Goal: Obtain resource: Download file/media

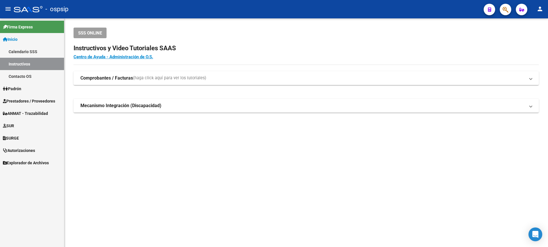
click at [30, 100] on span "Prestadores / Proveedores" at bounding box center [29, 101] width 52 height 6
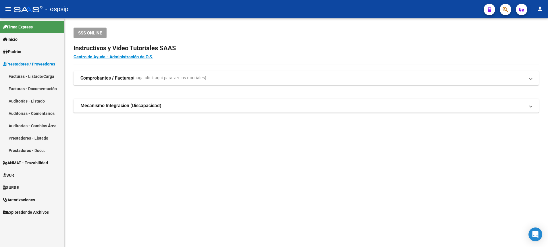
click at [42, 76] on link "Facturas - Listado/Carga" at bounding box center [32, 76] width 64 height 12
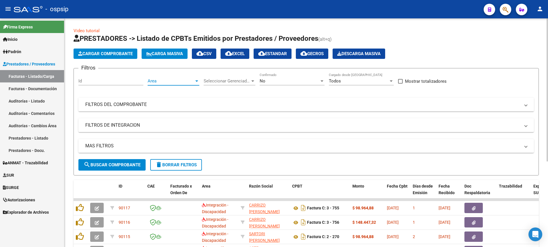
click at [197, 82] on div at bounding box center [196, 80] width 3 height 1
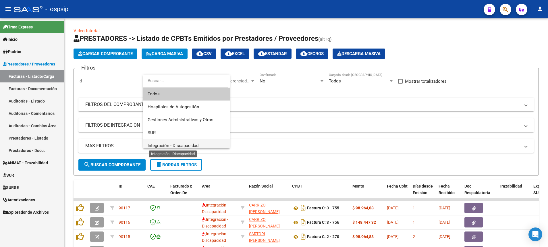
click at [172, 145] on span "Integración - Discapacidad" at bounding box center [173, 145] width 51 height 5
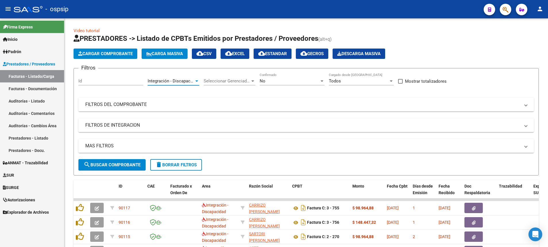
scroll to position [4, 0]
click at [321, 81] on div at bounding box center [322, 80] width 3 height 1
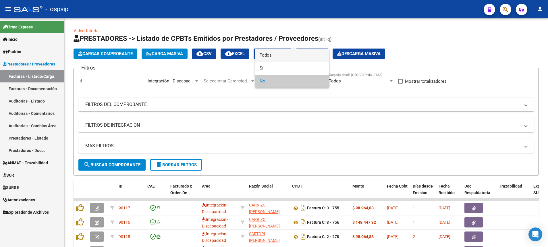
click at [311, 58] on span "Todos" at bounding box center [292, 55] width 65 height 13
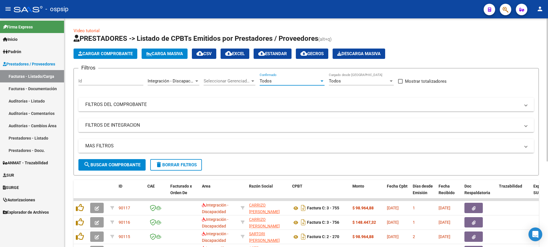
click at [105, 148] on mat-panel-title "MAS FILTROS" at bounding box center [302, 146] width 435 height 6
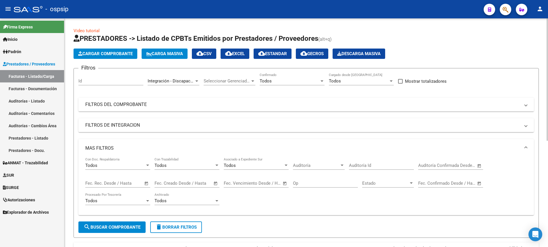
click at [145, 183] on span "Open calendar" at bounding box center [147, 184] width 14 height 14
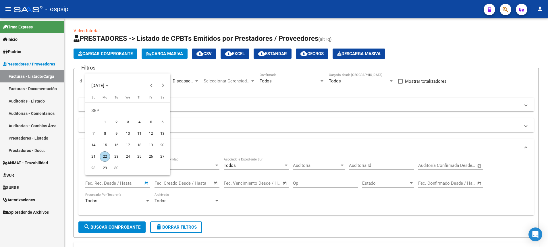
click at [148, 145] on span "19" at bounding box center [151, 145] width 10 height 10
type input "[DATE]"
click at [95, 158] on span "21" at bounding box center [93, 156] width 10 height 10
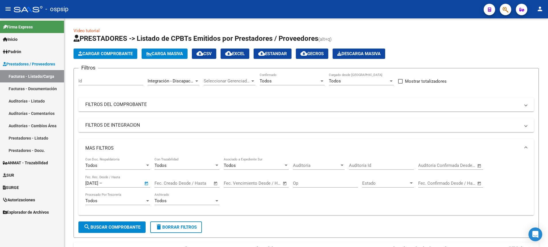
type input "[DATE]"
click at [106, 230] on button "search Buscar Comprobante" at bounding box center [111, 227] width 67 height 11
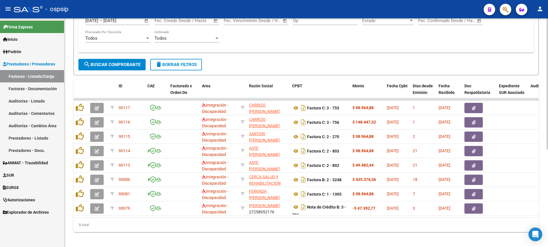
scroll to position [170, 0]
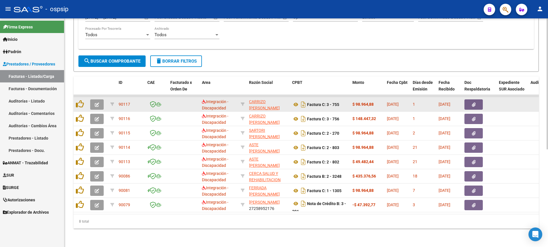
click at [94, 102] on button "button" at bounding box center [97, 104] width 14 height 10
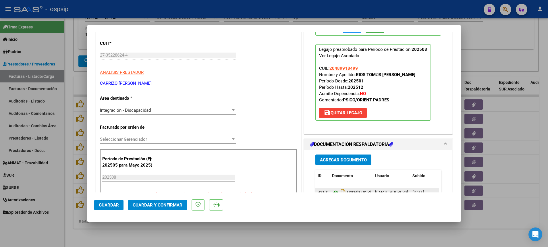
scroll to position [115, 0]
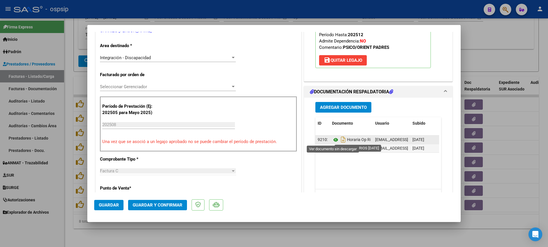
click at [332, 139] on icon at bounding box center [335, 139] width 7 height 7
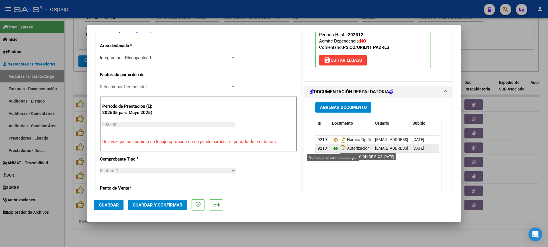
click at [333, 148] on icon at bounding box center [335, 148] width 7 height 7
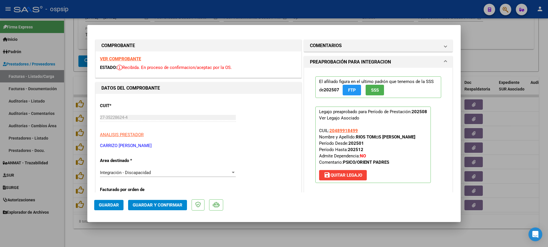
click at [126, 59] on strong "VER COMPROBANTE" at bounding box center [120, 58] width 41 height 5
click at [70, 138] on div at bounding box center [274, 123] width 548 height 247
type input "$ 0,00"
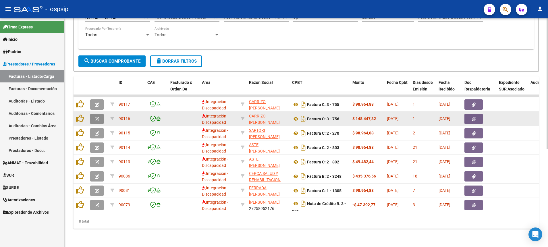
click at [95, 119] on button "button" at bounding box center [97, 119] width 14 height 10
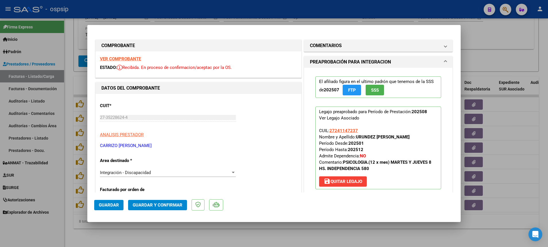
scroll to position [115, 0]
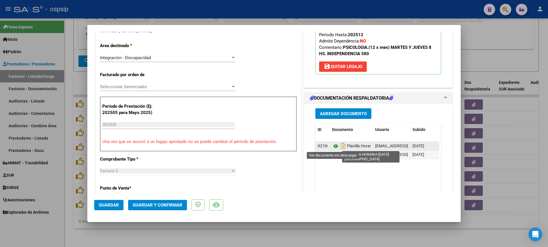
click at [334, 146] on icon at bounding box center [335, 146] width 7 height 7
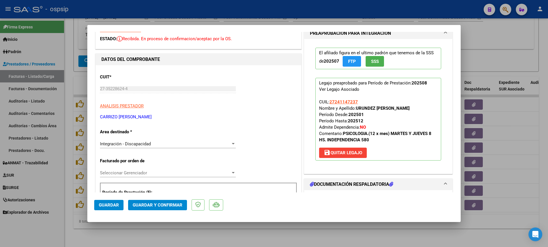
scroll to position [0, 0]
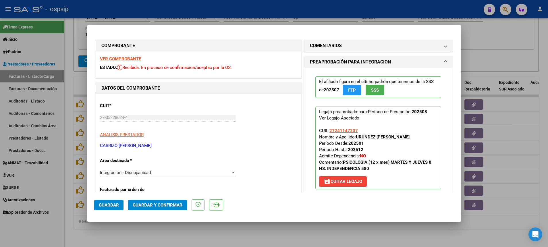
click at [129, 59] on strong "VER COMPROBANTE" at bounding box center [120, 58] width 41 height 5
click at [69, 140] on div at bounding box center [274, 123] width 548 height 247
type input "$ 0,00"
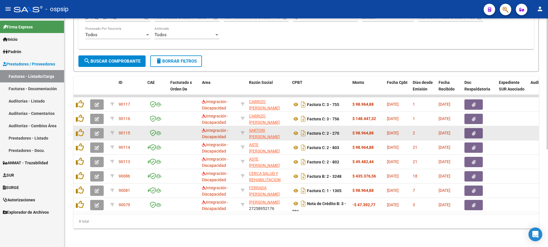
click at [97, 131] on icon "button" at bounding box center [97, 133] width 4 height 4
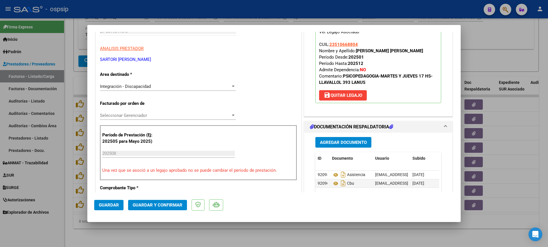
scroll to position [144, 0]
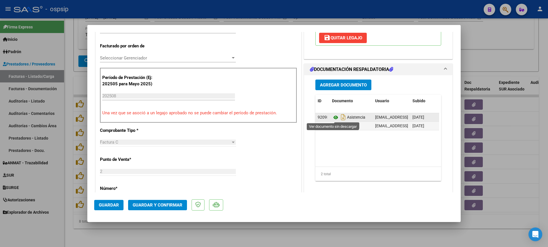
click at [333, 119] on icon at bounding box center [335, 117] width 7 height 7
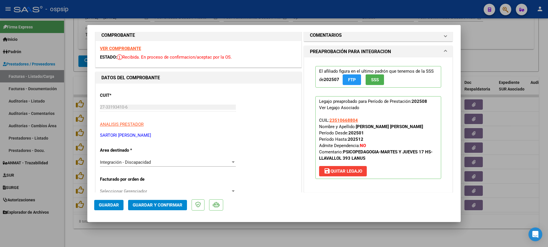
scroll to position [0, 0]
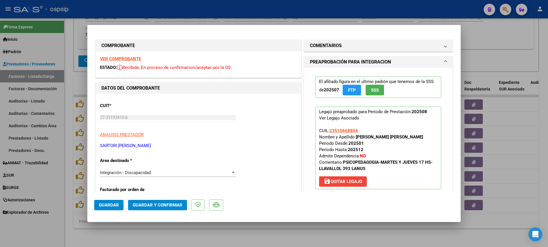
click at [111, 58] on strong "VER COMPROBANTE" at bounding box center [120, 58] width 41 height 5
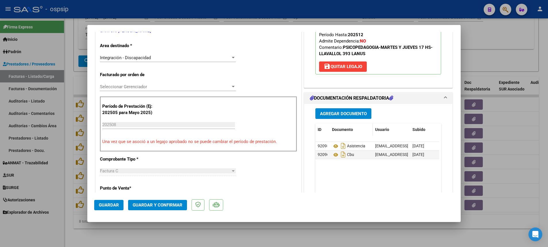
scroll to position [201, 0]
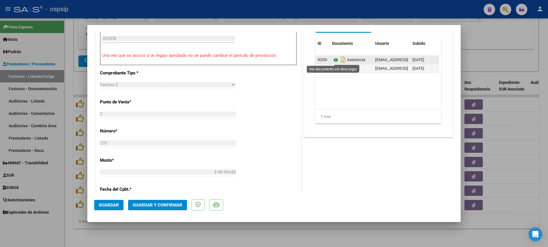
click at [332, 60] on icon at bounding box center [335, 60] width 7 height 7
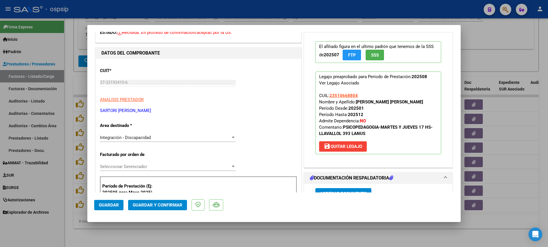
scroll to position [0, 0]
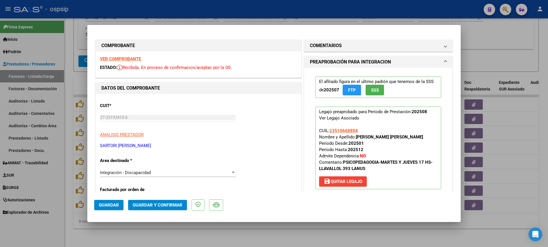
click at [128, 59] on strong "VER COMPROBANTE" at bounding box center [120, 58] width 41 height 5
click at [66, 193] on div at bounding box center [274, 123] width 548 height 247
type input "$ 0,00"
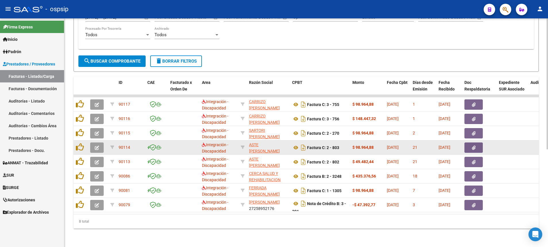
click at [93, 145] on button "button" at bounding box center [97, 148] width 14 height 10
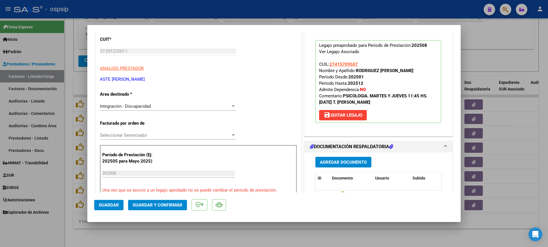
scroll to position [86, 0]
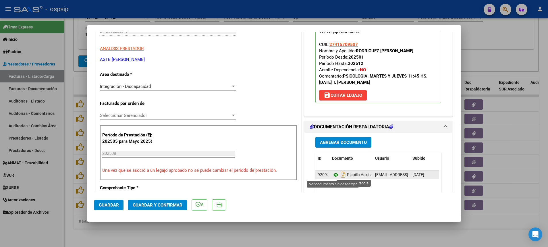
click at [333, 174] on icon at bounding box center [335, 175] width 7 height 7
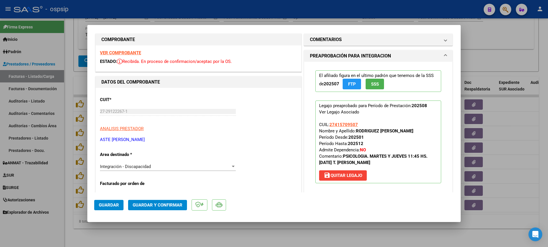
scroll to position [0, 0]
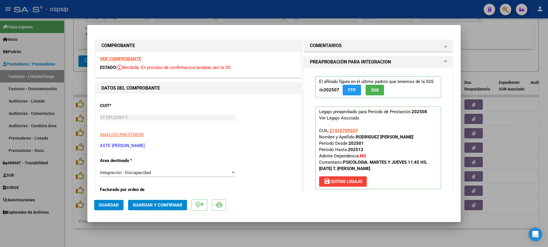
click at [116, 59] on strong "VER COMPROBANTE" at bounding box center [120, 58] width 41 height 5
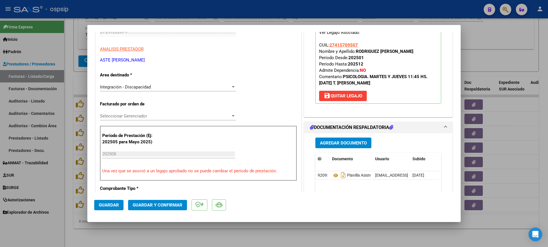
scroll to position [86, 0]
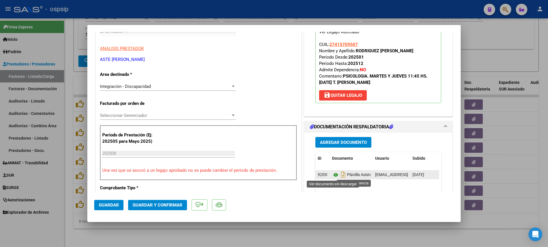
click at [333, 173] on icon at bounding box center [335, 175] width 7 height 7
click at [70, 200] on div at bounding box center [274, 123] width 548 height 247
type input "$ 0,00"
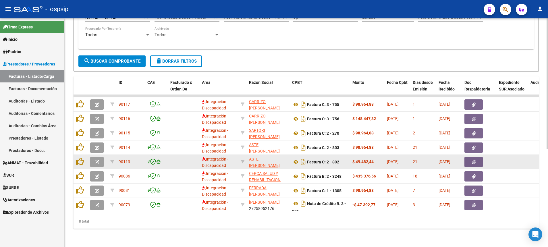
click at [94, 161] on button "button" at bounding box center [97, 162] width 14 height 10
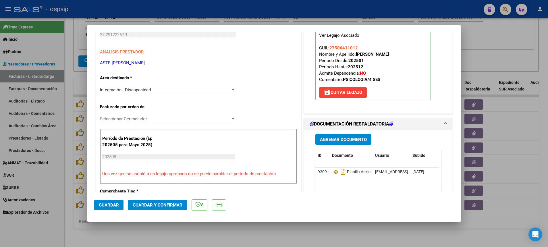
scroll to position [86, 0]
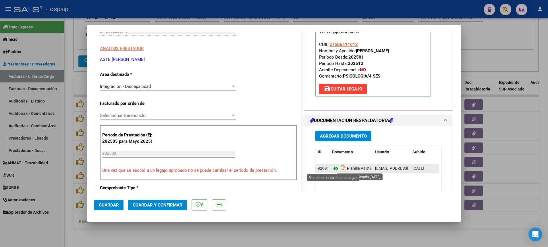
click at [334, 168] on icon at bounding box center [335, 168] width 7 height 7
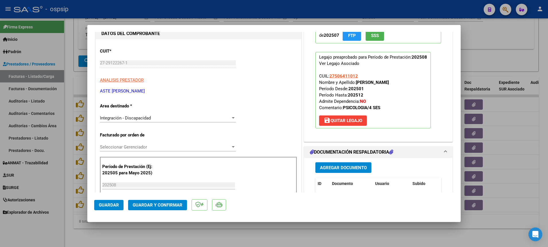
scroll to position [0, 0]
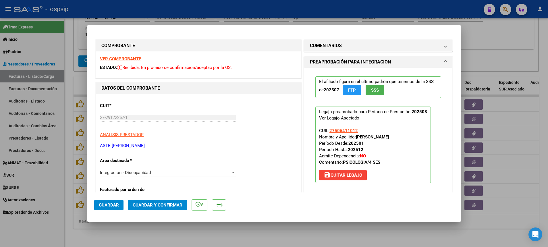
click at [119, 59] on strong "VER COMPROBANTE" at bounding box center [120, 58] width 41 height 5
click at [66, 198] on div at bounding box center [274, 123] width 548 height 247
type input "$ 0,00"
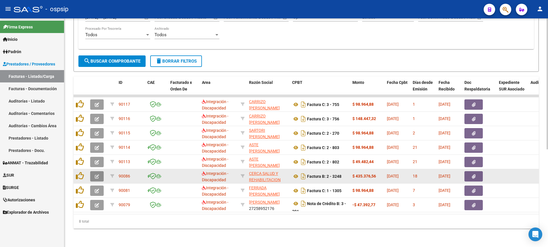
click at [92, 172] on button "button" at bounding box center [97, 176] width 14 height 10
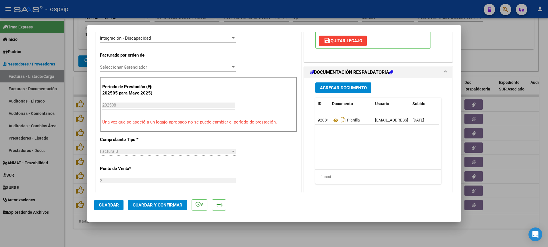
scroll to position [144, 0]
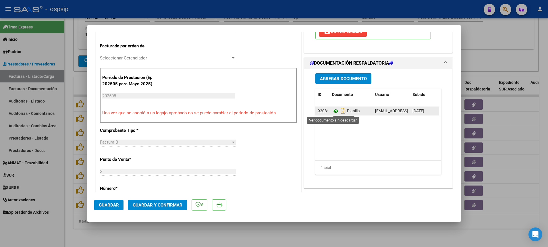
click at [333, 111] on icon at bounding box center [335, 111] width 7 height 7
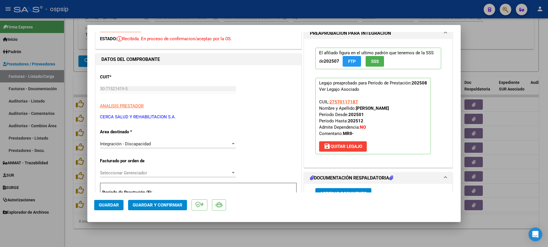
scroll to position [0, 0]
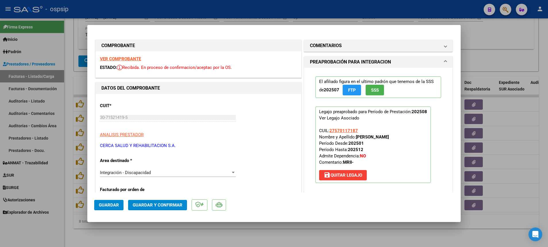
click at [128, 57] on strong "VER COMPROBANTE" at bounding box center [120, 58] width 41 height 5
click at [70, 195] on div at bounding box center [274, 123] width 548 height 247
type input "$ 0,00"
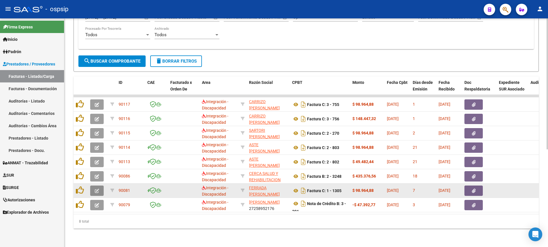
click at [97, 189] on icon "button" at bounding box center [97, 191] width 4 height 4
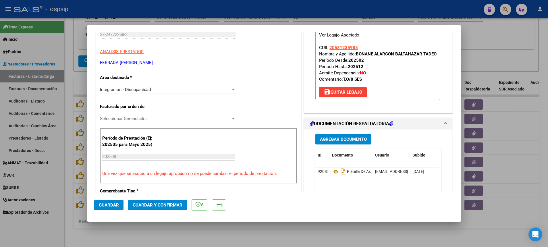
scroll to position [86, 0]
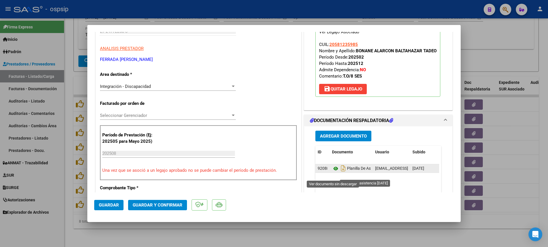
click at [334, 172] on icon at bounding box center [335, 168] width 7 height 7
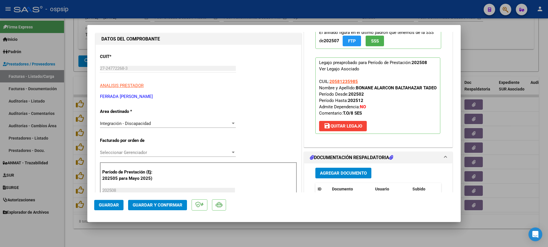
scroll to position [0, 0]
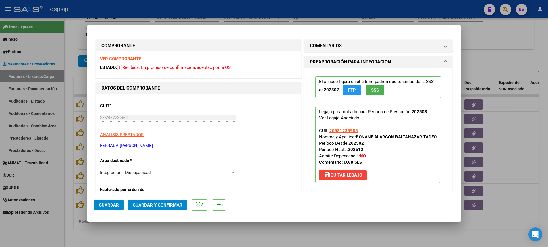
click at [128, 60] on strong "VER COMPROBANTE" at bounding box center [120, 58] width 41 height 5
click at [65, 203] on div at bounding box center [274, 123] width 548 height 247
type input "$ 0,00"
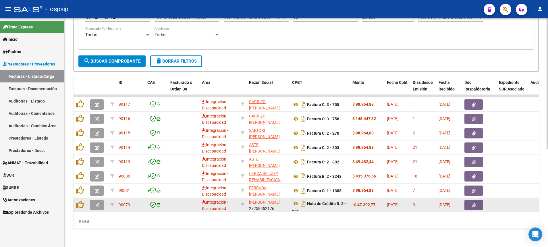
click at [97, 204] on button "button" at bounding box center [97, 205] width 14 height 10
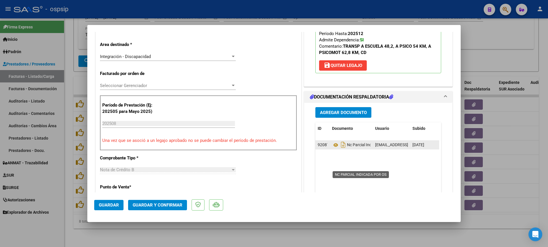
scroll to position [86, 0]
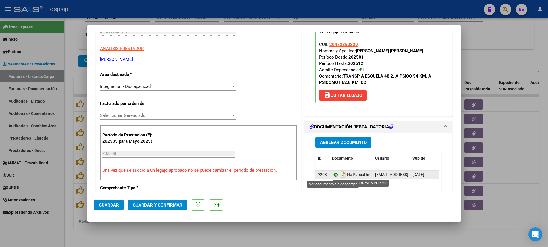
click at [333, 175] on icon at bounding box center [335, 175] width 7 height 7
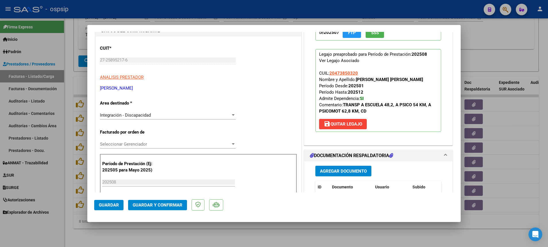
click at [70, 177] on div at bounding box center [274, 123] width 548 height 247
type input "$ 0,00"
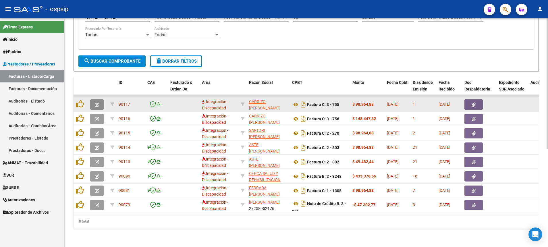
click at [97, 103] on icon "button" at bounding box center [97, 105] width 4 height 4
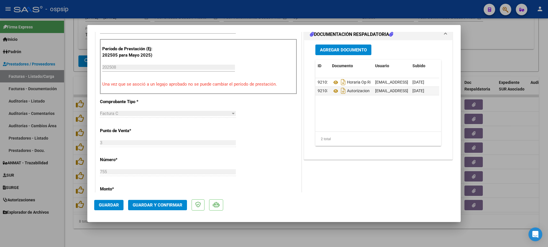
scroll to position [230, 0]
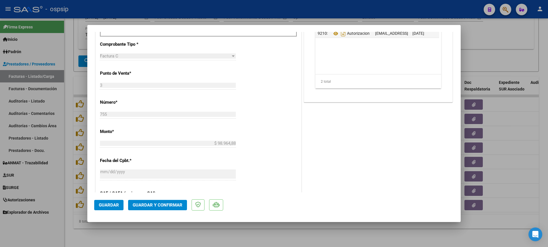
click at [68, 153] on div at bounding box center [274, 123] width 548 height 247
type input "$ 0,00"
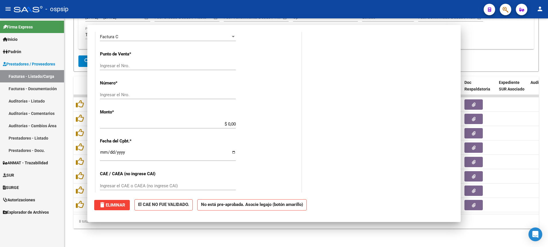
scroll to position [226, 0]
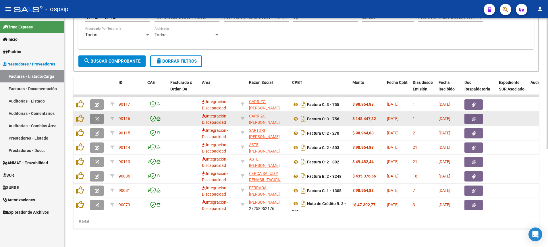
click at [93, 114] on button "button" at bounding box center [97, 119] width 14 height 10
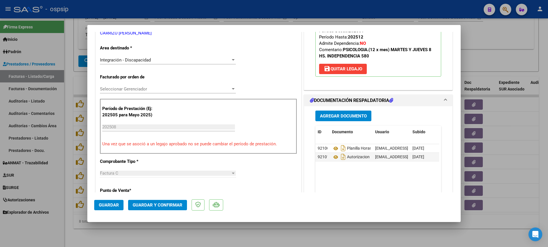
scroll to position [115, 0]
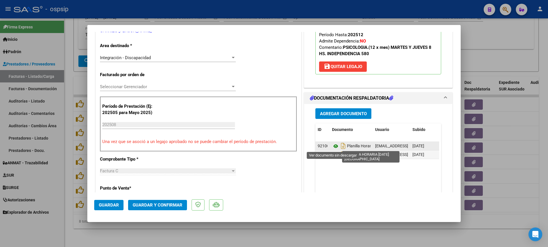
click at [332, 147] on icon at bounding box center [335, 146] width 7 height 7
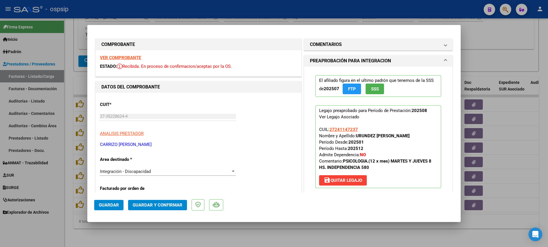
scroll to position [0, 0]
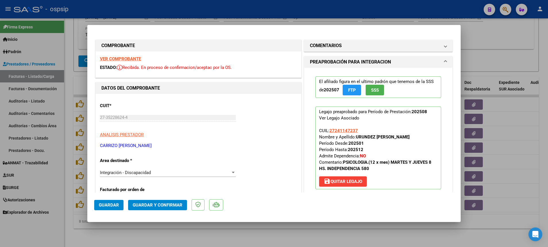
click at [115, 59] on strong "VER COMPROBANTE" at bounding box center [120, 58] width 41 height 5
click at [66, 154] on div at bounding box center [274, 123] width 548 height 247
type input "$ 0,00"
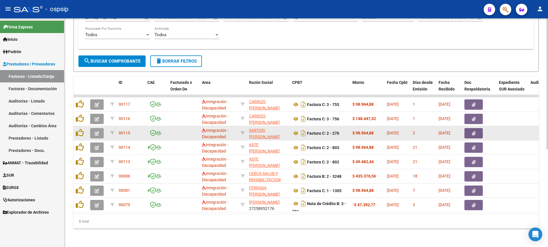
click at [95, 133] on button "button" at bounding box center [97, 133] width 14 height 10
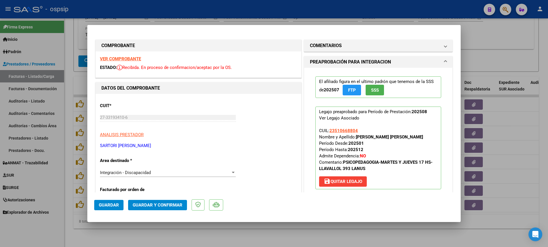
scroll to position [115, 0]
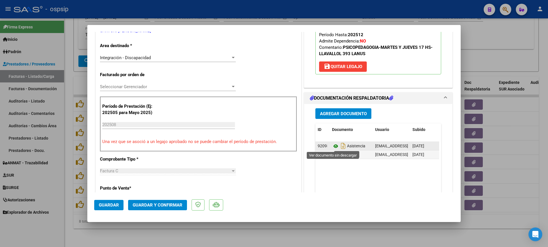
click at [333, 146] on icon at bounding box center [335, 146] width 7 height 7
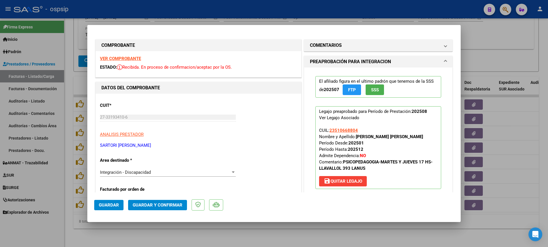
scroll to position [0, 0]
click at [121, 58] on strong "VER COMPROBANTE" at bounding box center [120, 58] width 41 height 5
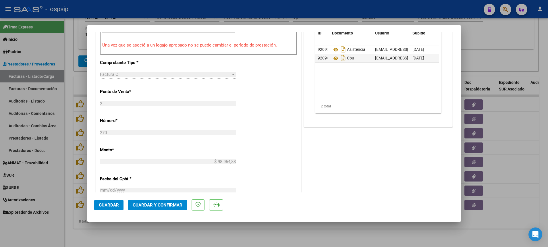
scroll to position [230, 0]
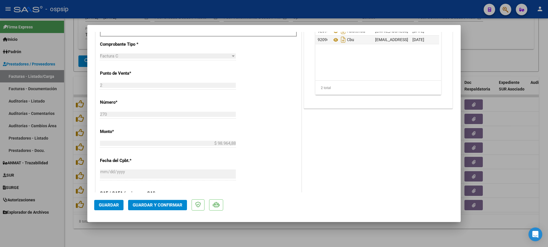
click at [68, 168] on div at bounding box center [274, 123] width 548 height 247
type input "$ 0,00"
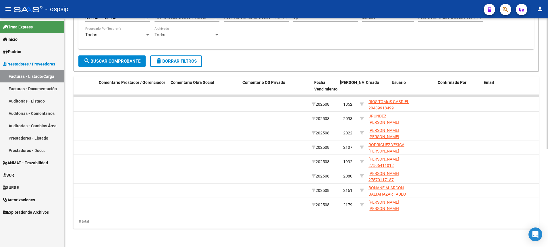
scroll to position [0, 872]
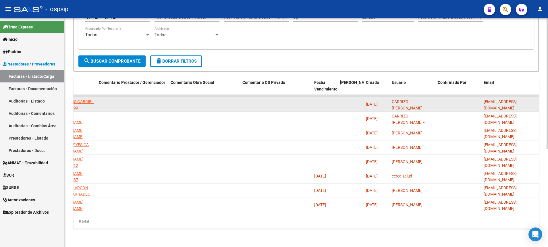
drag, startPoint x: 484, startPoint y: 101, endPoint x: 532, endPoint y: 99, distance: 48.3
click at [532, 99] on div "[EMAIL_ADDRESS][DOMAIN_NAME]" at bounding box center [510, 105] width 53 height 12
copy span "[EMAIL_ADDRESS][DOMAIN_NAME]"
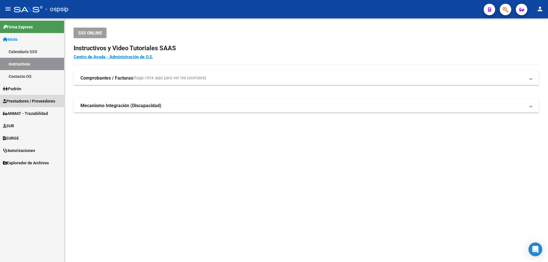
click at [23, 98] on span "Prestadores / Proveedores" at bounding box center [29, 101] width 52 height 6
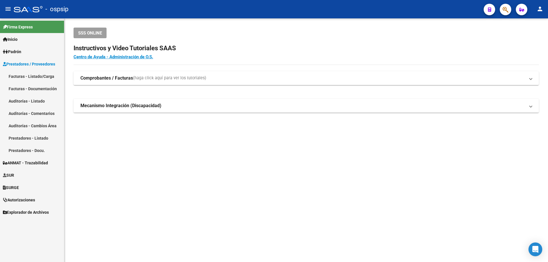
click at [25, 64] on span "Prestadores / Proveedores" at bounding box center [29, 64] width 52 height 6
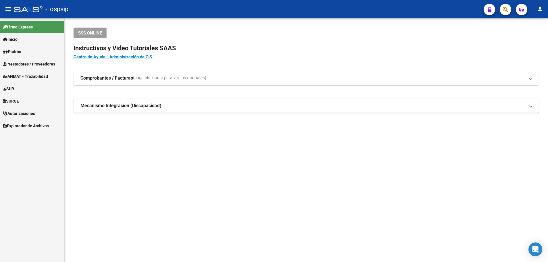
click at [37, 63] on span "Prestadores / Proveedores" at bounding box center [29, 64] width 52 height 6
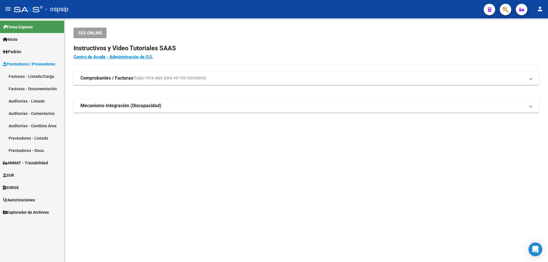
click at [38, 73] on link "Facturas - Listado/Carga" at bounding box center [32, 76] width 64 height 12
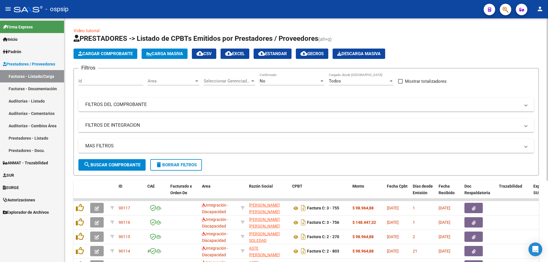
click at [197, 81] on div at bounding box center [196, 80] width 3 height 1
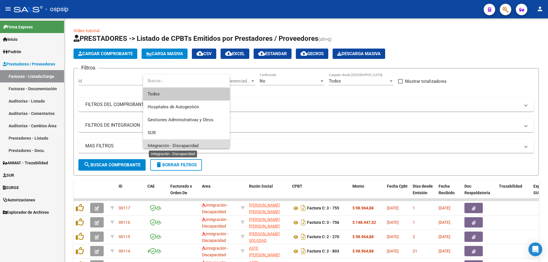
click at [188, 143] on span "Integración - Discapacidad" at bounding box center [173, 145] width 51 height 5
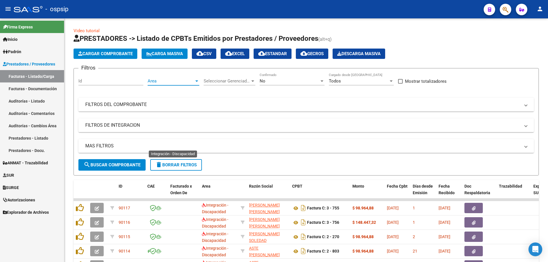
scroll to position [4, 0]
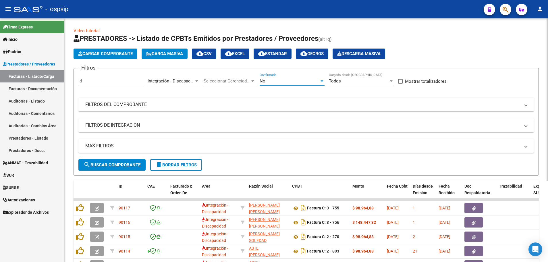
click at [322, 82] on div at bounding box center [322, 81] width 5 height 5
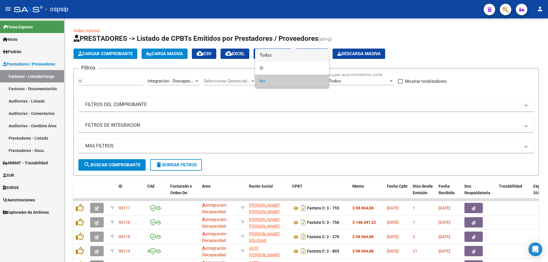
click at [314, 58] on span "Todos" at bounding box center [292, 55] width 65 height 13
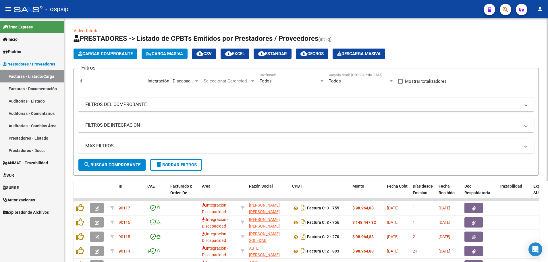
click at [98, 147] on mat-panel-title "MAS FILTROS" at bounding box center [302, 146] width 435 height 6
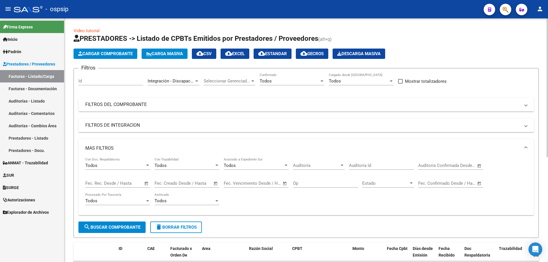
click at [146, 183] on span "Open calendar" at bounding box center [147, 184] width 14 height 14
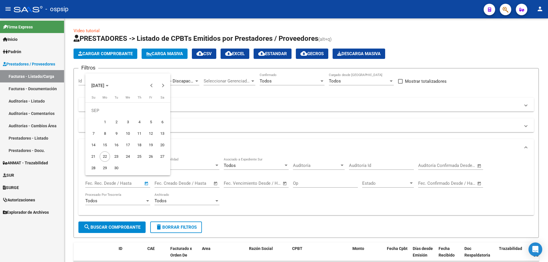
drag, startPoint x: 152, startPoint y: 143, endPoint x: 154, endPoint y: 147, distance: 4.2
click at [155, 148] on span "19" at bounding box center [151, 145] width 10 height 10
type input "[DATE]"
drag, startPoint x: 153, startPoint y: 144, endPoint x: 163, endPoint y: 146, distance: 10.3
click at [166, 147] on tr "14 15 16 17 18 19 20" at bounding box center [128, 144] width 80 height 11
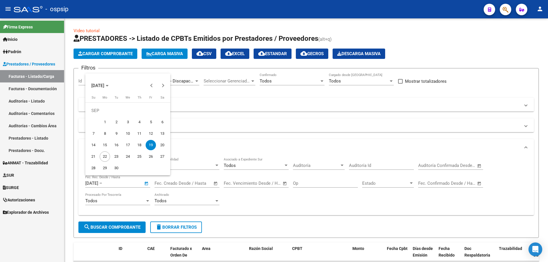
click at [148, 144] on span "19" at bounding box center [151, 145] width 10 height 10
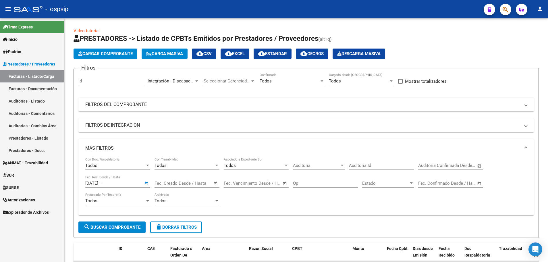
type input "[DATE]"
click at [146, 184] on span "Open calendar" at bounding box center [147, 184] width 14 height 14
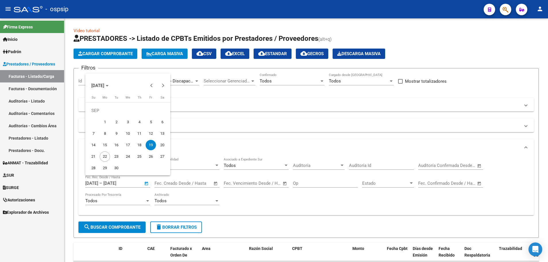
drag, startPoint x: 151, startPoint y: 147, endPoint x: 157, endPoint y: 146, distance: 6.3
click at [158, 147] on tr "14 15 16 17 18 19 20" at bounding box center [128, 144] width 80 height 11
drag, startPoint x: 151, startPoint y: 145, endPoint x: 101, endPoint y: 157, distance: 51.0
click at [101, 157] on tbody "[DATE] 2 3 4 5 6 7 8 9 10 11 12 13 14 15 16 17 18 19 20 21 22 23 24 25 26 27 28…" at bounding box center [128, 139] width 80 height 69
click at [101, 157] on span "22" at bounding box center [105, 156] width 10 height 10
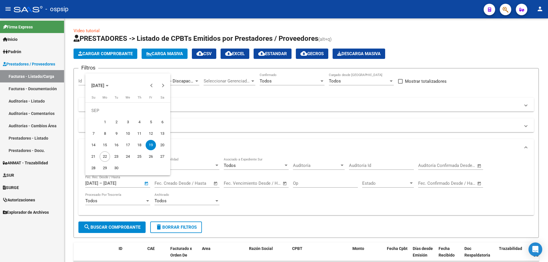
type input "[DATE]"
click at [149, 145] on span "19" at bounding box center [151, 145] width 10 height 10
type input "[DATE]"
drag, startPoint x: 149, startPoint y: 145, endPoint x: 88, endPoint y: 155, distance: 61.8
click at [88, 155] on tbody "[DATE] 2 3 4 5 6 7 8 9 10 11 12 13 14 15 16 17 18 19 20 21 22 23 24 25 26 27 28…" at bounding box center [128, 139] width 80 height 69
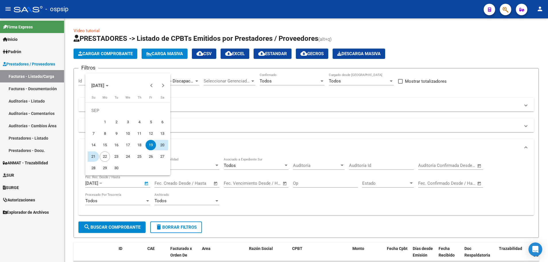
click at [88, 155] on button "21" at bounding box center [93, 156] width 11 height 11
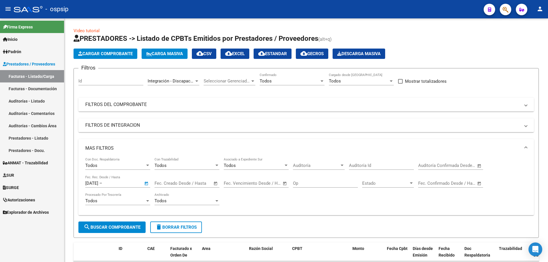
type input "[DATE]"
click at [122, 224] on button "search Buscar Comprobante" at bounding box center [111, 227] width 67 height 11
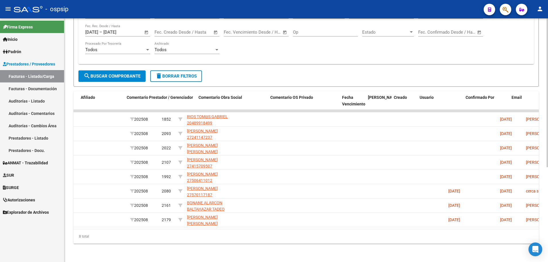
scroll to position [0, 872]
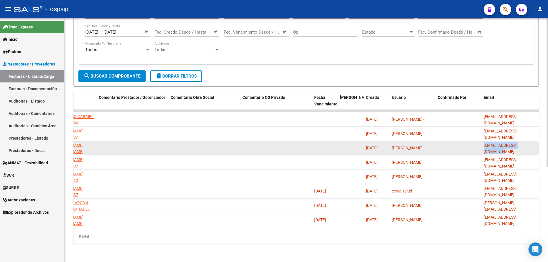
drag, startPoint x: 484, startPoint y: 142, endPoint x: 535, endPoint y: 145, distance: 51.2
click at [535, 145] on div "[EMAIL_ADDRESS][DOMAIN_NAME]" at bounding box center [510, 148] width 53 height 12
copy span "[EMAIL_ADDRESS][DOMAIN_NAME]"
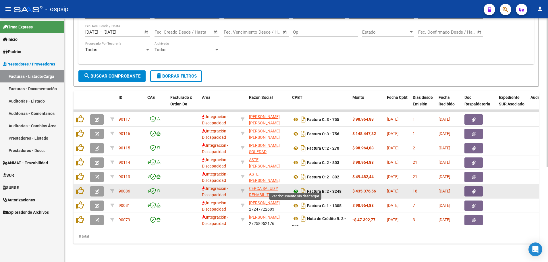
scroll to position [0, 0]
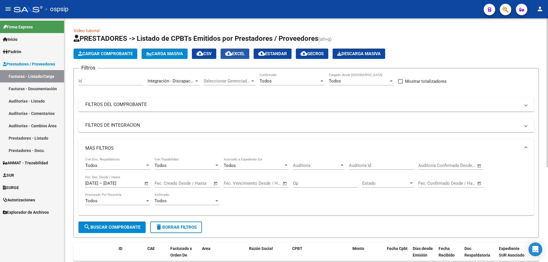
click at [245, 54] on span "cloud_download EXCEL" at bounding box center [235, 53] width 20 height 5
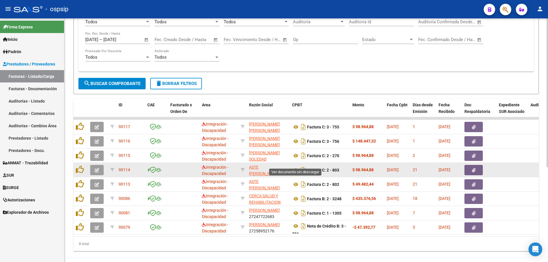
scroll to position [155, 0]
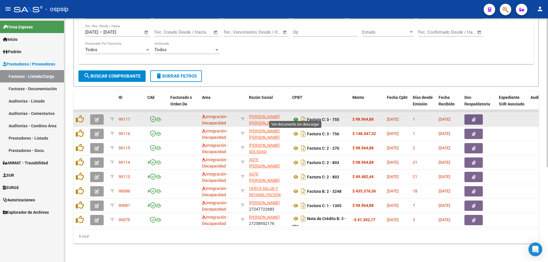
click at [294, 116] on icon at bounding box center [295, 119] width 7 height 7
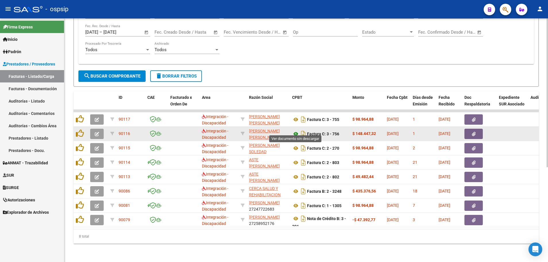
click at [295, 130] on icon at bounding box center [295, 133] width 7 height 7
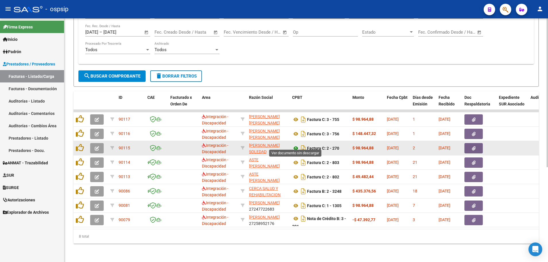
click at [297, 145] on icon at bounding box center [295, 148] width 7 height 7
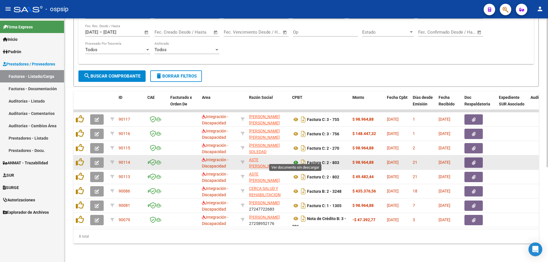
click at [295, 159] on icon at bounding box center [295, 162] width 7 height 7
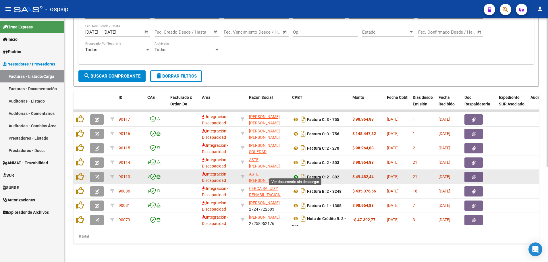
click at [295, 174] on icon at bounding box center [295, 177] width 7 height 7
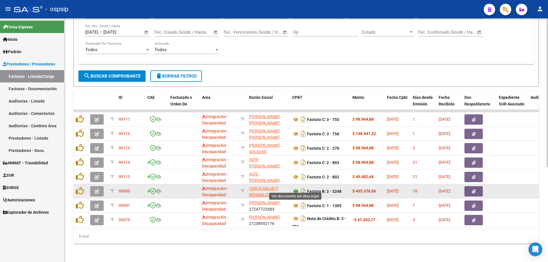
click at [295, 188] on icon at bounding box center [295, 191] width 7 height 7
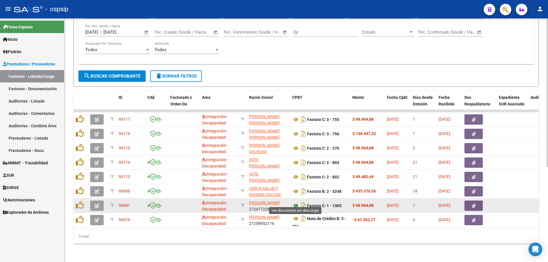
click at [295, 202] on icon at bounding box center [295, 205] width 7 height 7
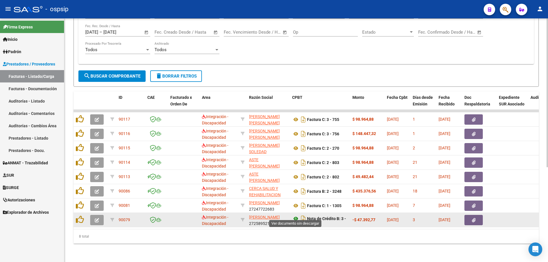
click at [295, 215] on icon at bounding box center [295, 218] width 7 height 7
